Goal: Communication & Community: Answer question/provide support

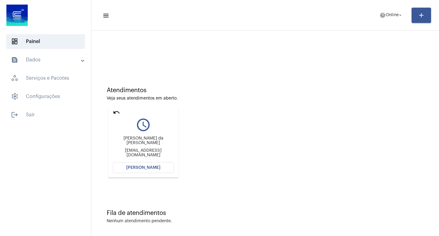
click at [147, 168] on span "[PERSON_NAME]" at bounding box center [143, 167] width 34 height 4
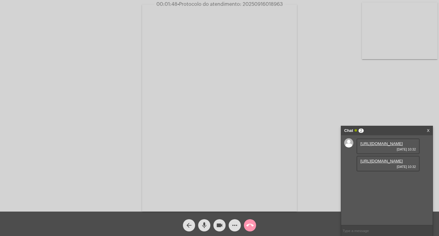
click at [381, 146] on link "https://neft-transfer-bucket.s3.amazonaws.com/temp-aea1f0c8-539a-c1d3-8304-87ec…" at bounding box center [381, 143] width 42 height 5
click at [392, 163] on link "https://neft-transfer-bucket.s3.amazonaws.com/temp-abd9a94f-0d08-29dd-eb0a-ea95…" at bounding box center [381, 160] width 42 height 5
click at [382, 180] on link "https://neft-transfer-bucket.s3.amazonaws.com/temp-e80a6114-97ef-ed49-e430-427c…" at bounding box center [381, 178] width 42 height 5
click at [0, 60] on div "Acessando Câmera e Microfone..." at bounding box center [219, 105] width 439 height 211
click at [217, 220] on span "videocam" at bounding box center [219, 225] width 7 height 12
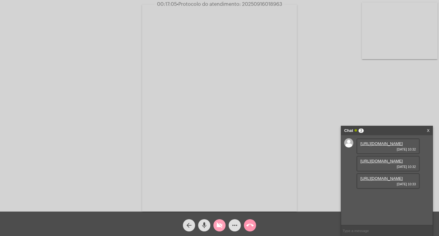
click at [222, 223] on mat-icon "videocam_off" at bounding box center [219, 224] width 7 height 7
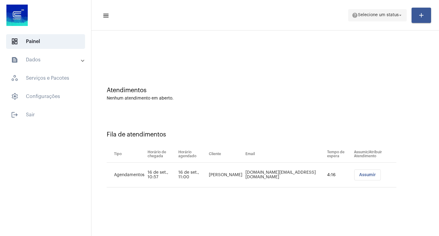
click at [387, 17] on span "help Selecione um status arrow_drop_down" at bounding box center [377, 14] width 51 height 11
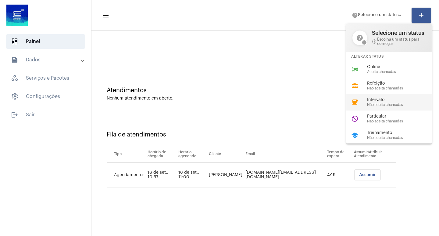
click at [385, 105] on span "Não aceita chamadas" at bounding box center [401, 105] width 69 height 4
